Goal: Task Accomplishment & Management: Use online tool/utility

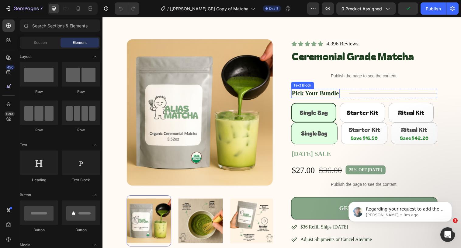
scroll to position [24, 0]
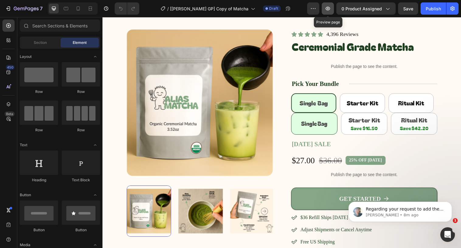
click at [330, 7] on icon "button" at bounding box center [328, 8] width 6 height 6
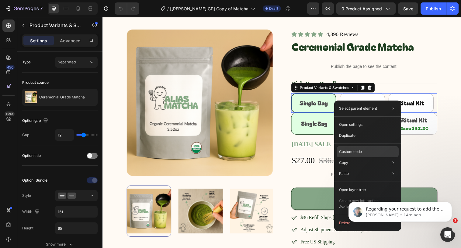
click at [347, 149] on p "Custom code" at bounding box center [350, 151] width 23 height 5
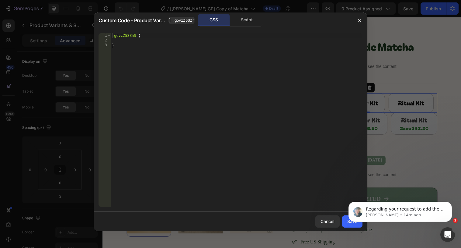
click at [138, 37] on div ".govzZ5SZhS { }" at bounding box center [237, 124] width 252 height 183
paste textarea "option-value="Starter Kit""
type textarea ".govzZ5SZhS [option-value="Starter Kit"]{"
paste textarea ".govzZ5SZhS [option-value="Starter Kit"]{"
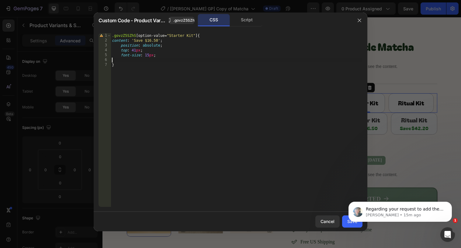
click at [200, 35] on div ".govzZ5SZhS [ option-value = " Starter Kit " ] { content : ' Save $16.50 ' ; po…" at bounding box center [237, 124] width 252 height 183
type textarea ".govzZ5SZhS [option-value="Starter Kit"]:after{"
click at [448, 203] on button "Dismiss notification" at bounding box center [450, 203] width 8 height 8
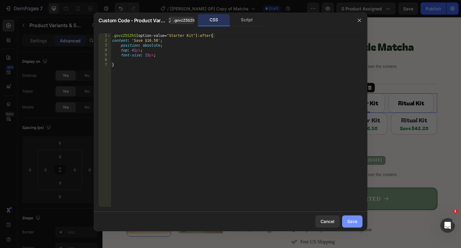
click at [354, 218] on div "Save" at bounding box center [352, 221] width 10 height 6
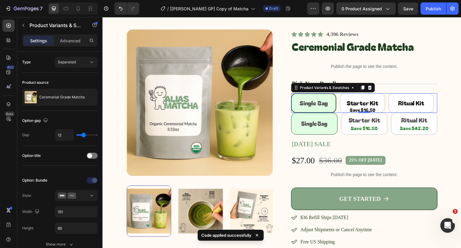
click at [342, 108] on div "Single Bag Single Bag Single Bag Starter Kit Starter Kit Starter Kit Ritual Kit…" at bounding box center [368, 105] width 149 height 20
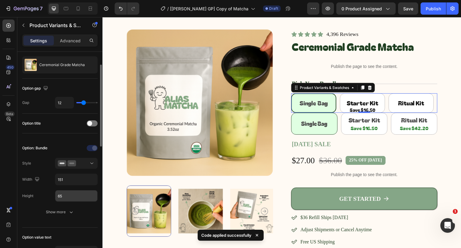
scroll to position [33, 0]
click at [75, 195] on input "65" at bounding box center [76, 195] width 42 height 11
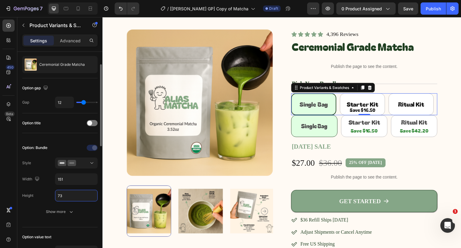
type input "74"
click at [68, 209] on div "Show more" at bounding box center [60, 211] width 28 height 6
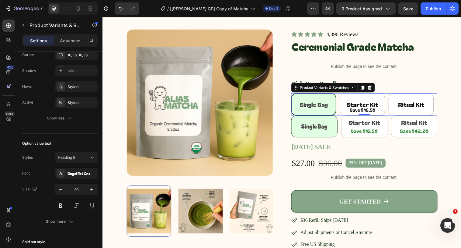
scroll to position [312, 0]
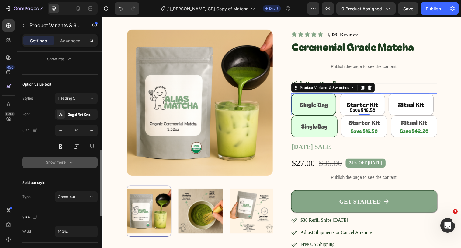
click at [71, 160] on icon "button" at bounding box center [71, 162] width 6 height 6
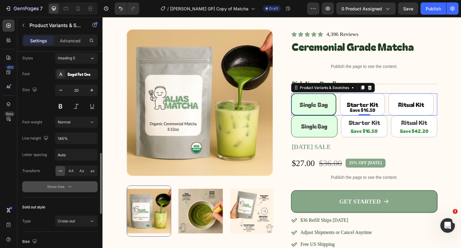
scroll to position [353, 0]
click at [66, 135] on input "140%" at bounding box center [76, 137] width 42 height 11
click at [94, 137] on icon "button" at bounding box center [92, 138] width 6 height 6
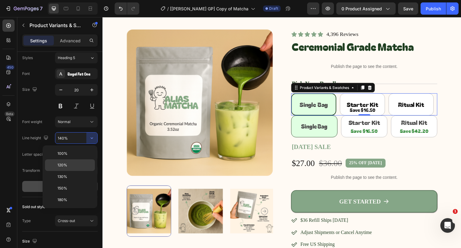
click at [64, 162] on span "120%" at bounding box center [62, 164] width 10 height 5
type input "120%"
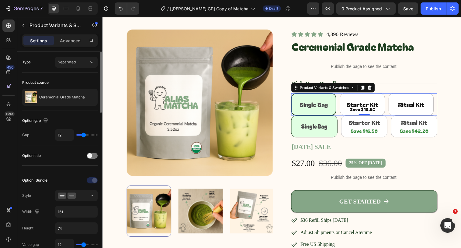
scroll to position [0, 0]
click at [68, 49] on div "Settings Advanced" at bounding box center [59, 42] width 85 height 17
click at [68, 37] on div "Advanced" at bounding box center [70, 41] width 30 height 10
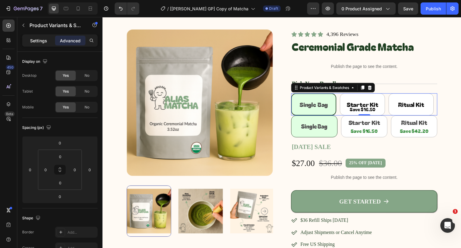
click at [45, 42] on p "Settings" at bounding box center [38, 40] width 17 height 6
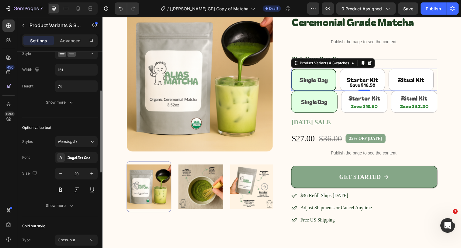
scroll to position [63, 0]
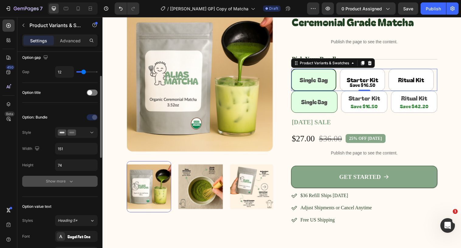
click at [71, 180] on icon "button" at bounding box center [71, 181] width 6 height 6
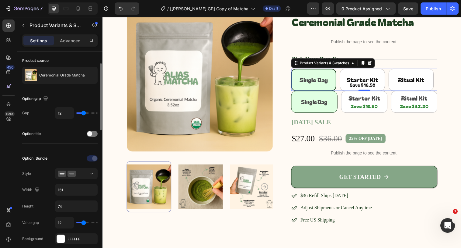
scroll to position [30, 0]
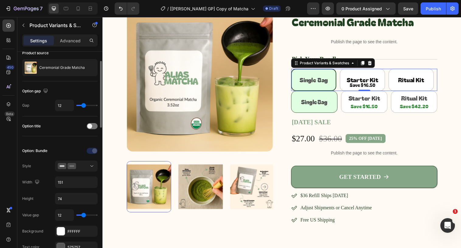
click at [83, 108] on div "12" at bounding box center [76, 105] width 43 height 12
click at [80, 108] on div "12" at bounding box center [76, 105] width 43 height 12
type input "11"
type input "10"
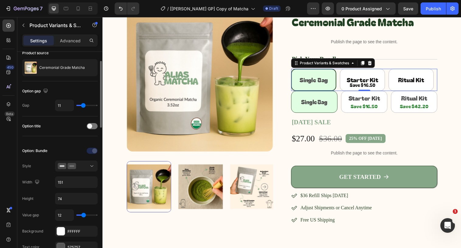
type input "10"
type input "9"
type input "8"
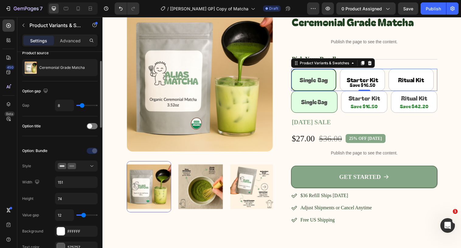
type input "9"
type input "10"
type input "11"
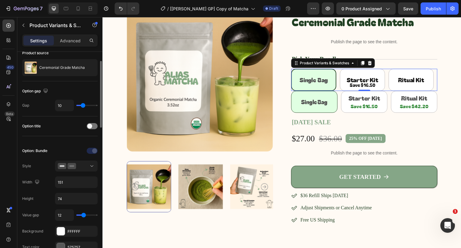
type input "11"
type input "12"
click at [84, 106] on input "range" at bounding box center [86, 105] width 21 height 1
click at [82, 86] on div "Option gap" at bounding box center [59, 91] width 75 height 10
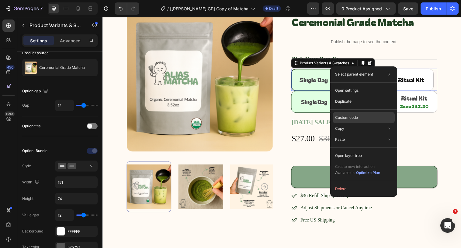
click at [341, 117] on p "Custom code" at bounding box center [346, 117] width 23 height 5
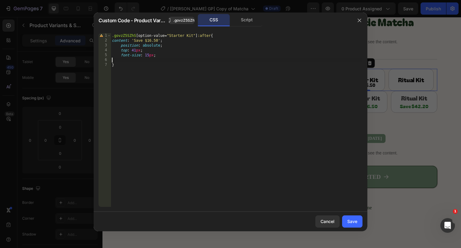
click at [125, 61] on div ".govzZ5SZhS [ option-value = " Starter Kit " ] :after { content : ' Save $16.50…" at bounding box center [237, 124] width 252 height 183
type textarea "}"
paste textarea "option-value"
type textarea ".option-value {"
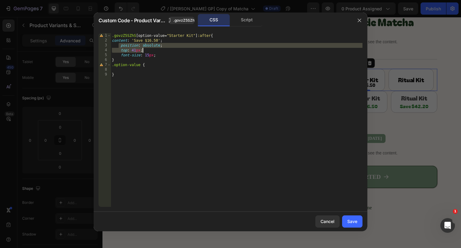
drag, startPoint x: 119, startPoint y: 46, endPoint x: 147, endPoint y: 50, distance: 27.9
click at [147, 50] on div ".govzZ5SZhS [ option-value = " Starter Kit " ] :after { content : ' Save $16.50…" at bounding box center [237, 124] width 252 height 183
click at [119, 72] on div ".govzZ5SZhS [ option-value = " Starter Kit " ] :after { content : ' Save $16.50…" at bounding box center [237, 124] width 252 height 183
type textarea "}"
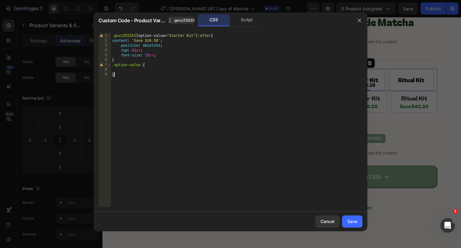
click at [119, 68] on div ".govzZ5SZhS [ option-value = " Starter Kit " ] :after { content : ' Save $16.50…" at bounding box center [237, 124] width 252 height 183
paste textarea "top: 41px;"
click at [138, 49] on div ".govzZ5SZhS [ option-value = " Starter Kit " ] :after { content : ' Save $16.50…" at bounding box center [238, 124] width 250 height 183
click at [138, 72] on div ".govzZ5SZhS [ option-value = " Starter Kit " ] :after { content : ' Save $16.50…" at bounding box center [238, 124] width 250 height 183
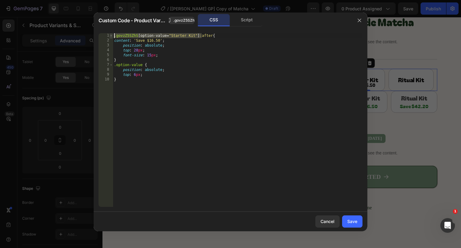
drag, startPoint x: 202, startPoint y: 35, endPoint x: 111, endPoint y: 36, distance: 90.4
click at [111, 36] on div "top: 6px; 1 2 3 4 5 6 7 8 9 10 .govzZ5SZhS [ option-value = " Starter Kit " ] :…" at bounding box center [231, 119] width 264 height 173
click at [114, 66] on div ".govzZ5SZhS [ option-value = " Starter Kit " ] :after { content : ' Save $16.50…" at bounding box center [238, 124] width 250 height 183
paste textarea ".govzZ5SZhS [option-value="Starter Kit"]"
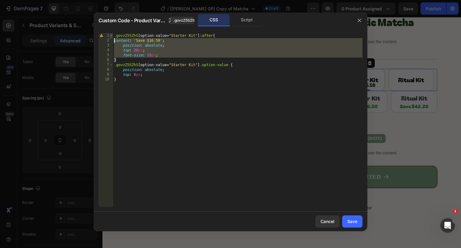
drag, startPoint x: 120, startPoint y: 61, endPoint x: 109, endPoint y: 35, distance: 27.7
click at [109, 35] on div ".govzZ5SZhS [option-value="Starter Kit"] .option-value { 1 2 3 4 5 6 7 8 9 10 .…" at bounding box center [231, 119] width 264 height 173
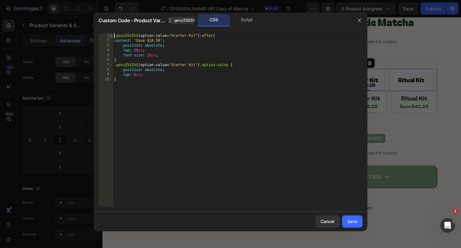
type textarea ".govzZ5SZhS [option-value="Starter Kit"]:after{"
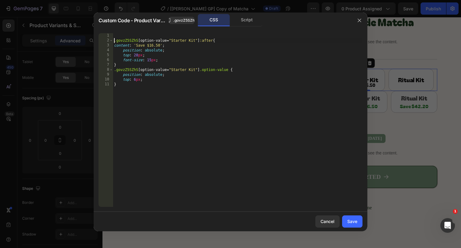
scroll to position [0, 0]
paste textarea "}"
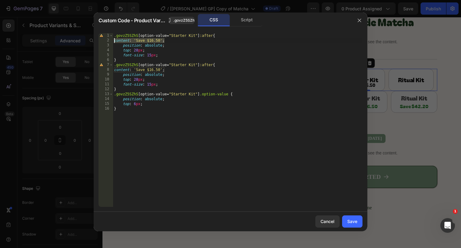
drag, startPoint x: 169, startPoint y: 41, endPoint x: 103, endPoint y: 39, distance: 66.1
click at [103, 39] on div "} 1 2 3 4 5 6 7 8 9 10 11 12 13 14 15 16 .govzZ5SZhS [ option-value = " Starter…" at bounding box center [231, 119] width 264 height 173
type textarea "content: 'Save $16.50';"
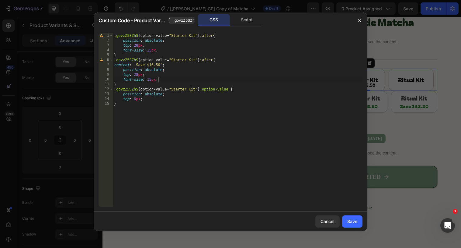
click at [162, 78] on div ".govzZ5SZhS [ option-value = " Starter Kit " ] :after { position : absolute ; t…" at bounding box center [238, 124] width 250 height 183
click at [169, 67] on div ".govzZ5SZhS [ option-value = " Starter Kit " ] :after { position : absolute ; t…" at bounding box center [238, 124] width 250 height 183
click at [169, 68] on div ".govzZ5SZhS [ option-value = " Starter Kit " ] :after { position : absolute ; t…" at bounding box center [238, 124] width 250 height 183
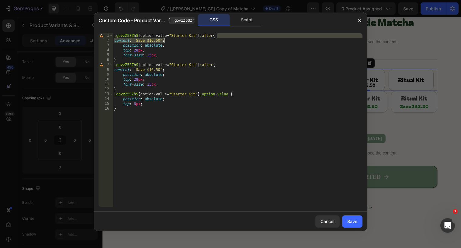
click at [191, 55] on div ".govzZ5SZhS [ option-value = " Starter Kit " ] :after { content : ' Save $16.50…" at bounding box center [238, 124] width 250 height 183
drag, startPoint x: 197, startPoint y: 66, endPoint x: 174, endPoint y: 63, distance: 23.0
click at [174, 63] on div ".govzZ5SZhS [ option-value = " Starter Kit " ] :after { content : ' Save $16.50…" at bounding box center [238, 124] width 250 height 183
paste textarea "Ritual"
click at [154, 70] on div ".govzZ5SZhS [ option-value = " Starter Kit " ] :after { content : ' Save $16.50…" at bounding box center [238, 124] width 250 height 183
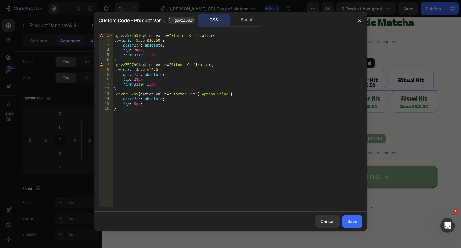
scroll to position [0, 3]
click at [165, 140] on div ".govzZ5SZhS [ option-value = " Starter Kit " ] :after { content : ' Save $16.50…" at bounding box center [238, 124] width 250 height 183
drag, startPoint x: 200, startPoint y: 64, endPoint x: 114, endPoint y: 65, distance: 86.4
click at [114, 65] on div ".govzZ5SZhS [ option-value = " Starter Kit " ] :after { content : ' Save $16.50…" at bounding box center [238, 124] width 250 height 183
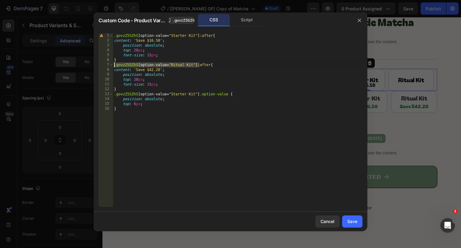
click at [231, 93] on div ".govzZ5SZhS [ option-value = " Starter Kit " ] :after { content : ' Save $16.50…" at bounding box center [238, 124] width 250 height 183
paste textarea ".govzZ5SZhS [option-value="Ritual Kit"]"
drag, startPoint x: 202, startPoint y: 94, endPoint x: 233, endPoint y: 94, distance: 30.7
click at [233, 94] on div ".govzZ5SZhS [ option-value = " Starter Kit " ] :after { content : ' Save $16.50…" at bounding box center [238, 124] width 250 height 183
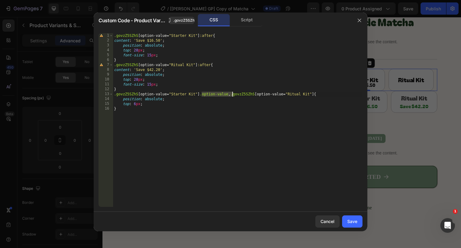
click at [323, 94] on div ".govzZ5SZhS [ option-value = " Starter Kit " ] :after { content : ' Save $16.50…" at bounding box center [238, 124] width 250 height 183
paste textarea ".option-value"
type textarea ".govzZ5SZhS [option-value="Starter Kit"] .option-value, .govzZ5SZhS [option-val…"
click at [358, 223] on button "Save" at bounding box center [352, 221] width 20 height 12
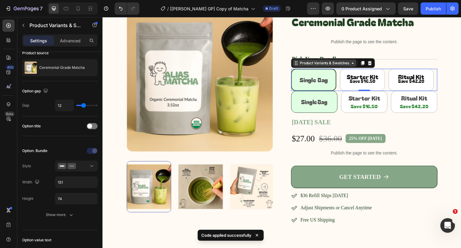
click at [345, 65] on div "Product Variants & Swatches" at bounding box center [328, 63] width 53 height 5
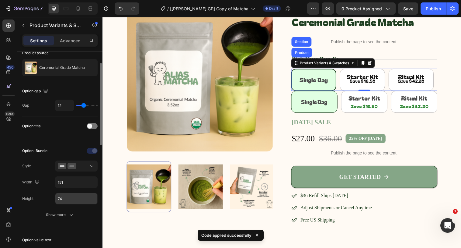
click at [72, 197] on input "74" at bounding box center [76, 198] width 42 height 11
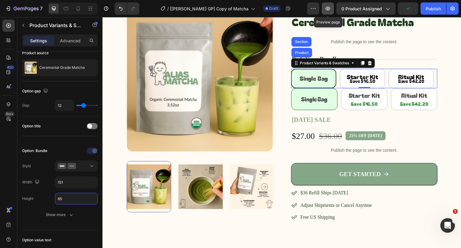
type input "65"
click at [327, 9] on icon "button" at bounding box center [328, 9] width 5 height 4
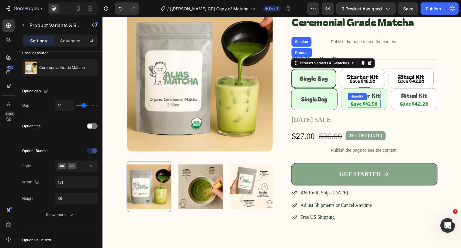
click at [361, 107] on div "Save $16.50 Heading" at bounding box center [368, 105] width 33 height 8
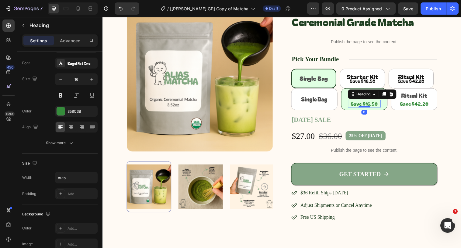
scroll to position [0, 0]
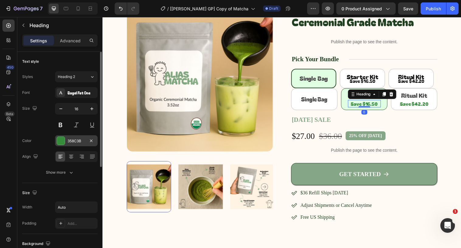
click at [64, 143] on div at bounding box center [61, 141] width 8 height 8
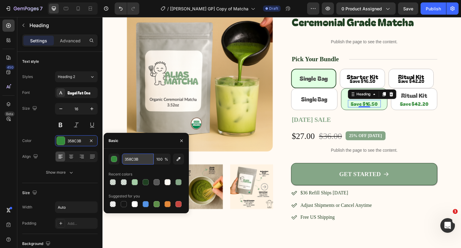
click at [135, 162] on input "358C3B" at bounding box center [138, 158] width 32 height 11
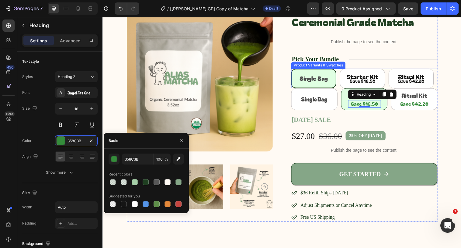
click at [343, 80] on div "Single Bag Single Bag Single Bag Starter Kit Starter Kit Starter Kit Ritual Kit…" at bounding box center [368, 80] width 149 height 20
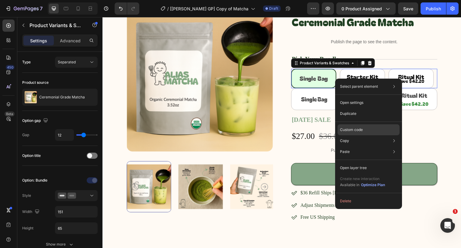
click at [348, 128] on p "Custom code" at bounding box center [351, 129] width 23 height 5
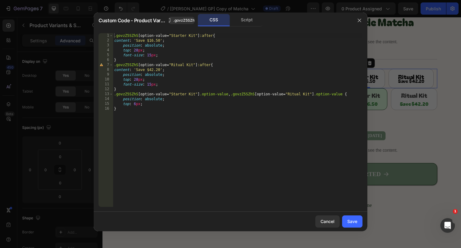
type textarea "font-size: 15px;"
click at [164, 56] on div ".govzZ5SZhS [ option-value = " Starter Kit " ] :after { content : ' Save $16.50…" at bounding box center [238, 124] width 250 height 183
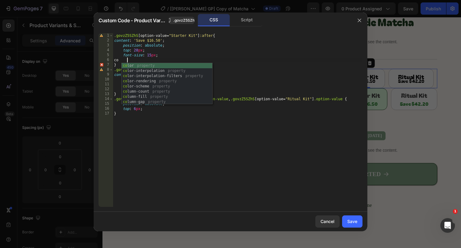
scroll to position [0, 1]
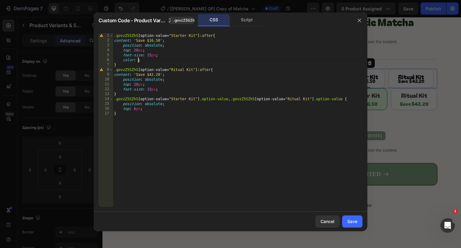
paste textarea "358C3B"
drag, startPoint x: 171, startPoint y: 58, endPoint x: 170, endPoint y: 55, distance: 3.4
click at [170, 55] on div ".govzZ5SZhS [ option-value = " Starter Kit " ] :after { content : ' Save $16.50…" at bounding box center [238, 124] width 250 height 183
click at [166, 89] on div ".govzZ5SZhS [ option-value = " Starter Kit " ] :after { content : ' Save $16.50…" at bounding box center [238, 124] width 250 height 183
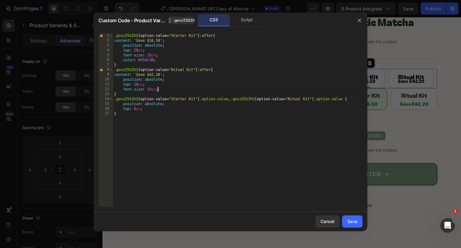
paste textarea "color: #358C3B"
type textarea "color: #358C3B;"
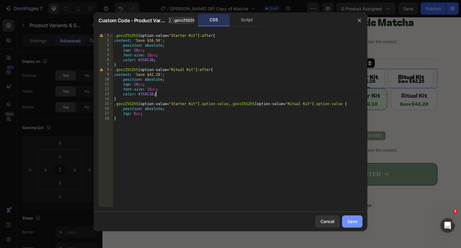
click at [355, 219] on div "Save" at bounding box center [352, 221] width 10 height 6
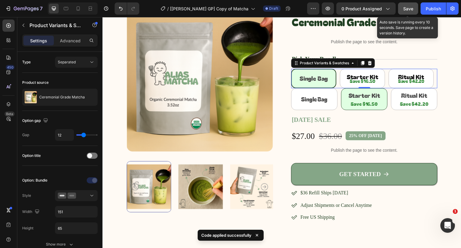
click at [406, 5] on div "Save" at bounding box center [408, 8] width 10 height 6
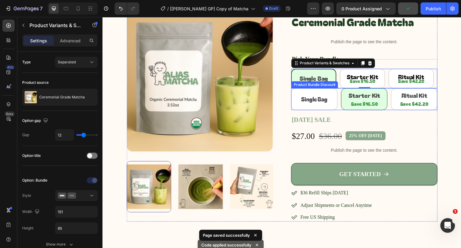
click at [343, 102] on div "Single Bag Heading Row Starter Kit Heading Save $16.50 Heading Row Ritual Kit H…" at bounding box center [368, 100] width 149 height 22
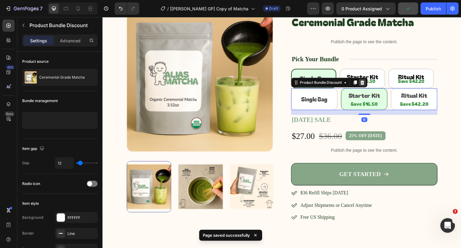
click at [367, 86] on icon at bounding box center [366, 83] width 5 height 5
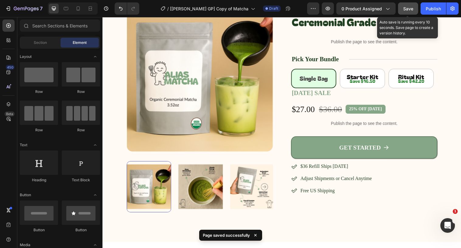
click at [405, 11] on span "Save" at bounding box center [408, 8] width 10 height 5
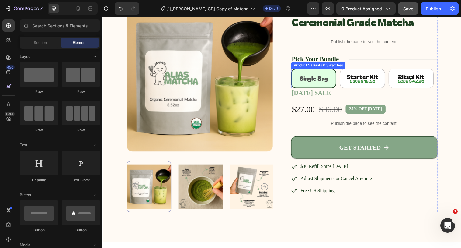
click at [341, 77] on div "Single Bag Single Bag Single Bag Starter Kit Starter Kit Starter Kit Ritual Kit…" at bounding box center [368, 80] width 149 height 20
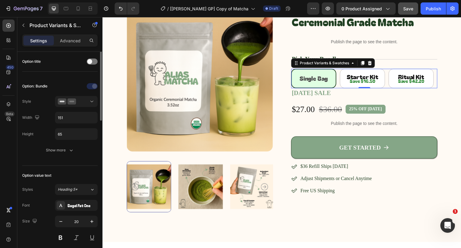
scroll to position [107, 0]
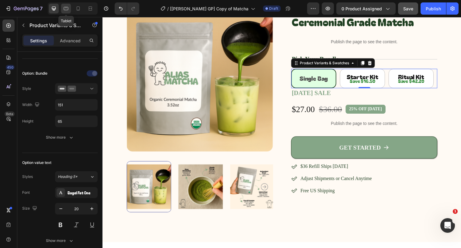
click at [63, 9] on icon at bounding box center [66, 8] width 6 height 6
type input "Auto"
type input "14"
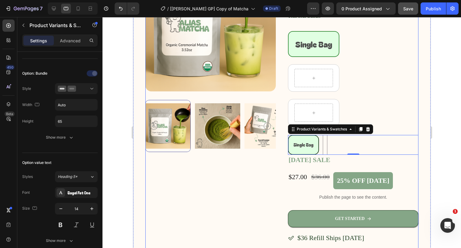
scroll to position [82, 0]
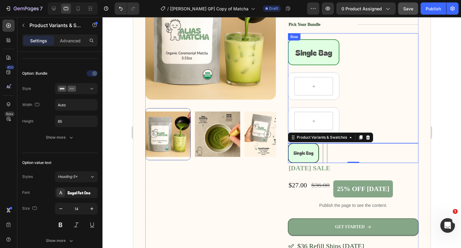
click at [370, 68] on div "Single Bag Heading Product Bundle Discount Row" at bounding box center [353, 88] width 130 height 110
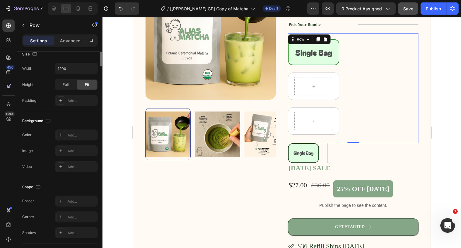
scroll to position [0, 0]
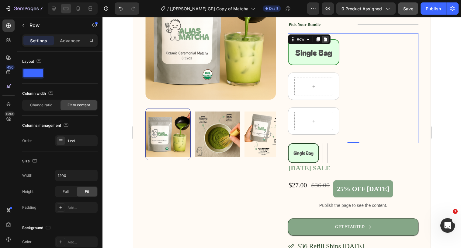
click at [326, 40] on icon at bounding box center [325, 39] width 4 height 4
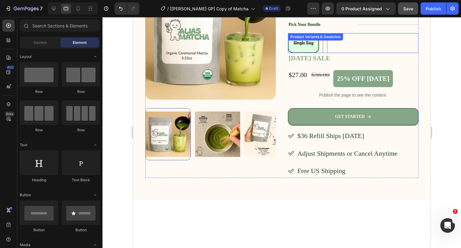
click at [329, 41] on div "Single Bag Single Bag Single Bag Starter Kit Starter Kit Starter Kit Ritual Kit…" at bounding box center [353, 43] width 130 height 20
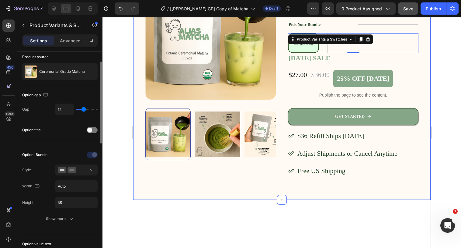
scroll to position [30, 0]
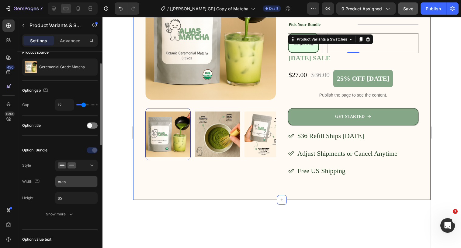
click at [70, 183] on input "Auto" at bounding box center [76, 181] width 42 height 11
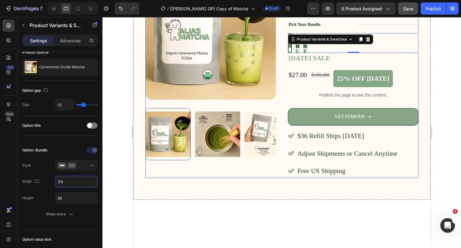
type input "30%"
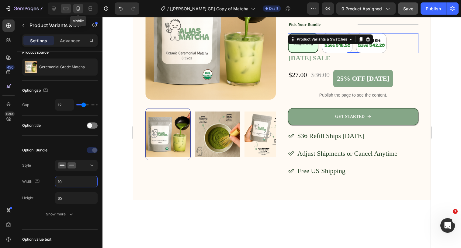
type input "1"
click at [75, 12] on div at bounding box center [78, 9] width 10 height 10
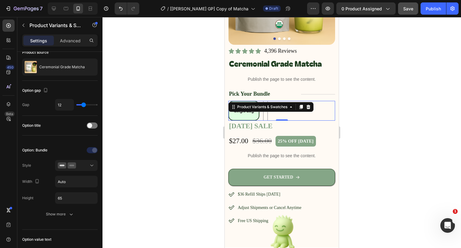
scroll to position [269, 0]
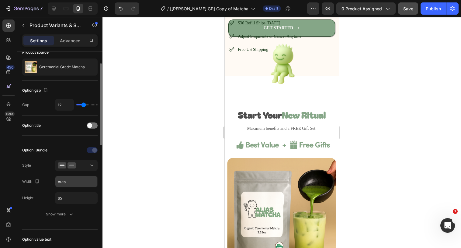
click at [82, 181] on input "Auto" at bounding box center [76, 181] width 42 height 11
click at [65, 137] on div "Option: Bundle Style Width 30% Height 65 Show more" at bounding box center [59, 182] width 75 height 94
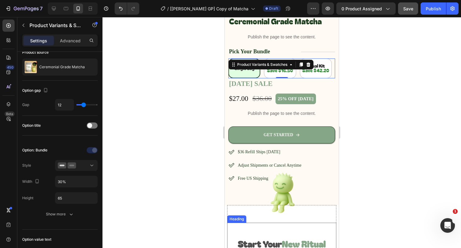
scroll to position [108, 0]
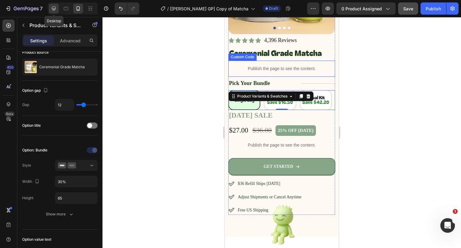
click at [53, 9] on icon at bounding box center [54, 9] width 4 height 4
type input "151"
type input "20"
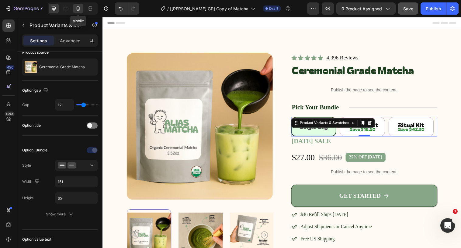
click at [79, 10] on icon at bounding box center [78, 8] width 6 height 6
type input "30%"
type input "14"
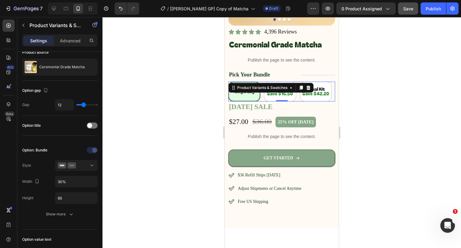
scroll to position [96, 0]
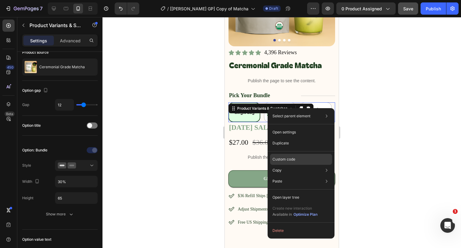
click at [278, 159] on p "Custom code" at bounding box center [284, 158] width 23 height 5
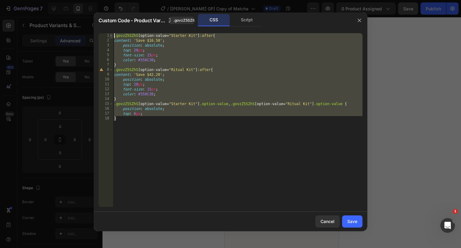
drag, startPoint x: 127, startPoint y: 121, endPoint x: 111, endPoint y: 34, distance: 88.4
click at [111, 34] on div "} 1 2 3 4 5 6 7 8 9 10 11 12 13 14 15 16 17 18 .govzZ5SZhS [ option-value = " S…" at bounding box center [231, 119] width 264 height 173
click at [121, 120] on div ".govzZ5SZhS [ option-value = " Starter Kit " ] :after { content : ' Save $16.50…" at bounding box center [238, 124] width 250 height 183
type textarea "}"
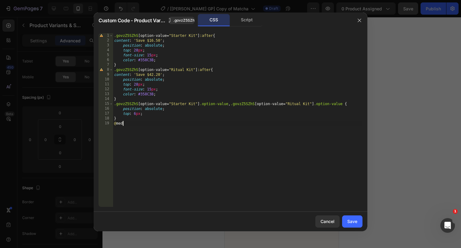
scroll to position [0, 1]
type textarea "@media(max-width:767px){"
paste textarea "}"
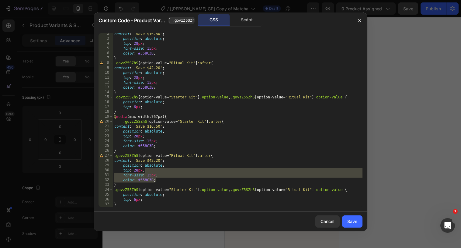
drag, startPoint x: 164, startPoint y: 179, endPoint x: 160, endPoint y: 168, distance: 11.6
click at [160, 168] on div "content : ' Save $16.50 ' ; position : absolute ; top : 28 px ; font-size : 15 …" at bounding box center [238, 122] width 250 height 183
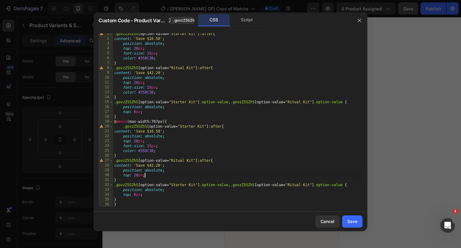
scroll to position [2, 0]
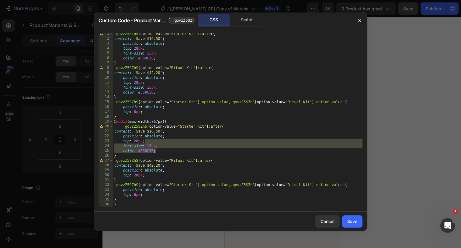
drag, startPoint x: 162, startPoint y: 151, endPoint x: 162, endPoint y: 139, distance: 11.6
click at [162, 139] on div ".govzZ5SZhS [ option-value = " Starter Kit " ] :after { content : ' Save $16.50…" at bounding box center [238, 122] width 250 height 183
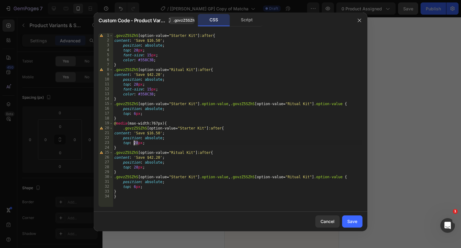
drag, startPoint x: 138, startPoint y: 141, endPoint x: 134, endPoint y: 141, distance: 3.7
click at [134, 141] on div ".govzZ5SZhS [ option-value = " Starter Kit " ] :after { content : ' Save $16.50…" at bounding box center [238, 124] width 250 height 183
click at [137, 166] on div ".govzZ5SZhS [ option-value = " Starter Kit " ] :after { content : ' Save $16.50…" at bounding box center [238, 124] width 250 height 183
click at [136, 186] on div ".govzZ5SZhS [ option-value = " Starter Kit " ] :after { content : ' Save $16.50…" at bounding box center [238, 124] width 250 height 183
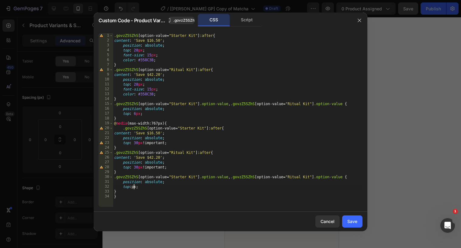
scroll to position [0, 2]
click at [143, 184] on div ".govzZ5SZhS [ option-value = " Starter Kit " ] :after { content : ' Save $16.50…" at bounding box center [238, 124] width 250 height 183
click at [144, 50] on div ".govzZ5SZhS [ option-value = " Starter Kit " ] :after { content : ' Save $16.50…" at bounding box center [238, 124] width 250 height 183
click at [143, 83] on div ".govzZ5SZhS [ option-value = " Starter Kit " ] :after { content : ' Save $16.50…" at bounding box center [238, 124] width 250 height 183
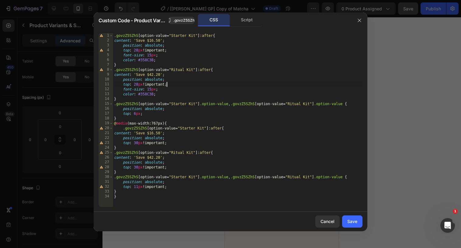
click at [139, 112] on div ".govzZ5SZhS [ option-value = " Starter Kit " ] :after { content : ' Save $16.50…" at bounding box center [238, 124] width 250 height 183
type textarea "top: 6px !;"
click at [349, 223] on div "Save" at bounding box center [352, 221] width 10 height 6
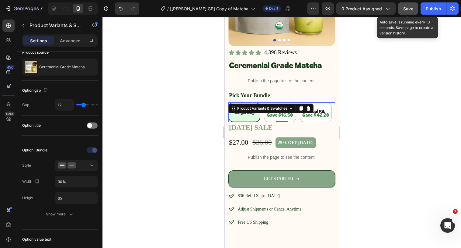
click at [405, 9] on span "Save" at bounding box center [408, 8] width 10 height 5
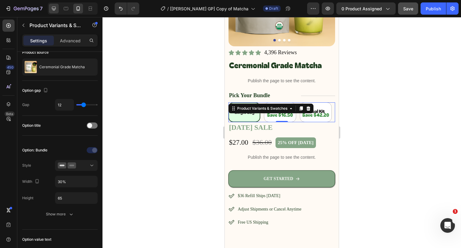
click at [53, 12] on div at bounding box center [54, 9] width 10 height 10
type input "151"
type input "20"
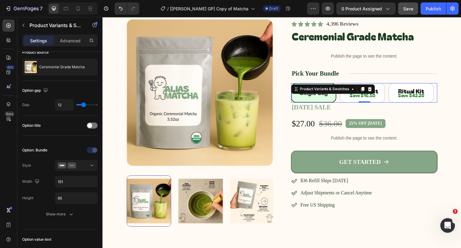
scroll to position [32, 0]
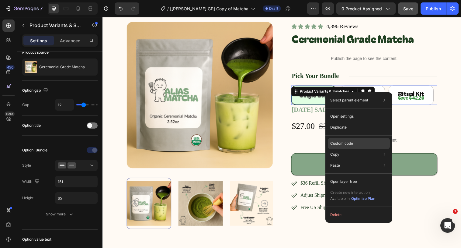
click at [339, 160] on div "Custom code" at bounding box center [359, 165] width 62 height 11
